Goal: Ask a question

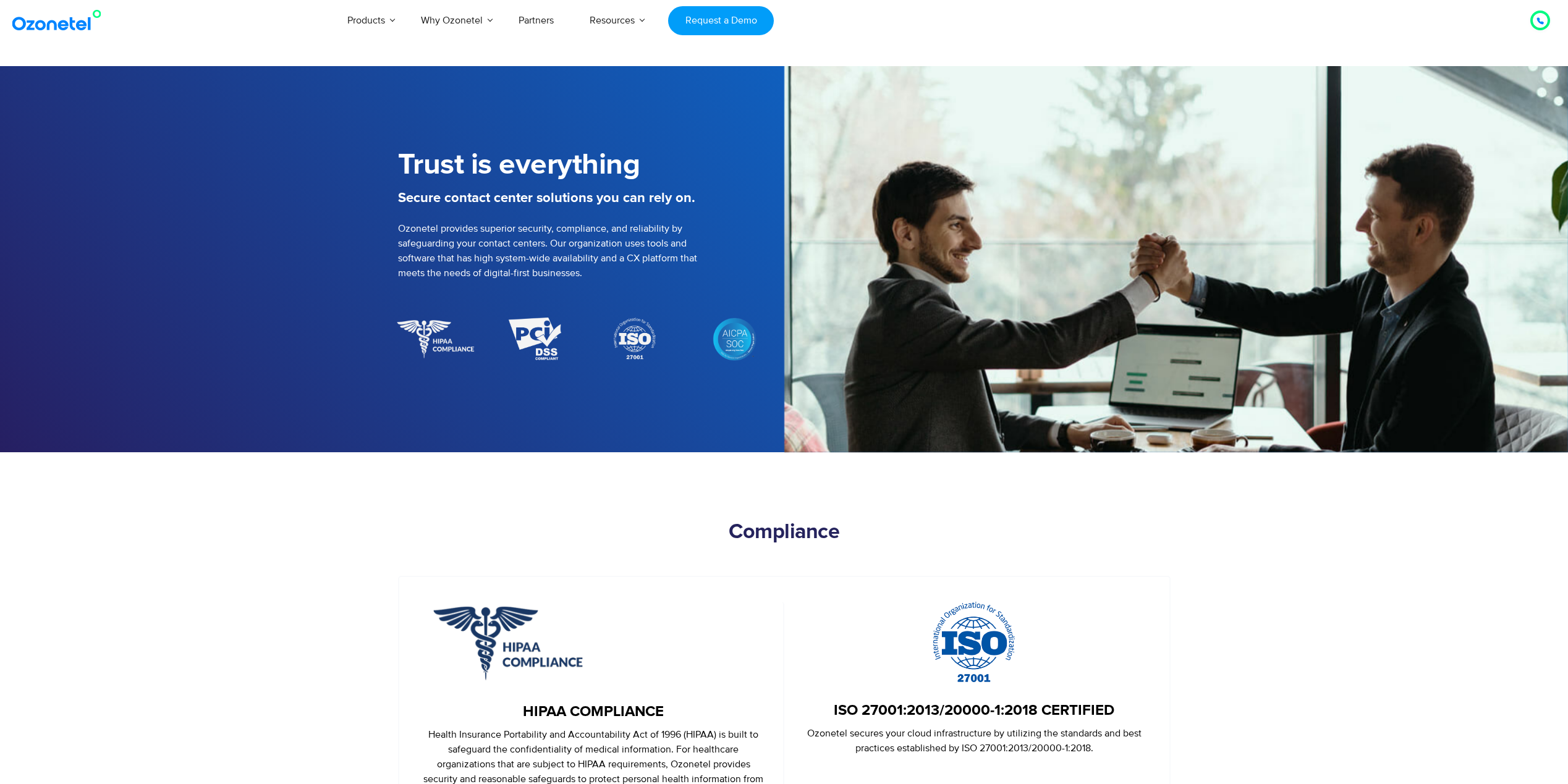
click at [1544, 19] on div at bounding box center [1539, 20] width 15 height 15
click at [1400, 535] on section "Compliance HIPAA COMPLIANCE Health Insurance Portability and Accountability Act…" at bounding box center [784, 640] width 1568 height 375
click at [1535, 20] on div at bounding box center [1539, 20] width 15 height 15
